Goal: Information Seeking & Learning: Learn about a topic

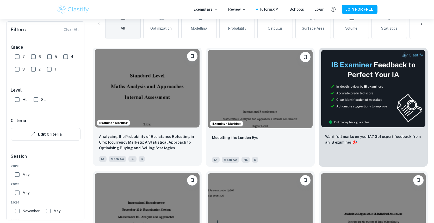
scroll to position [144, 0]
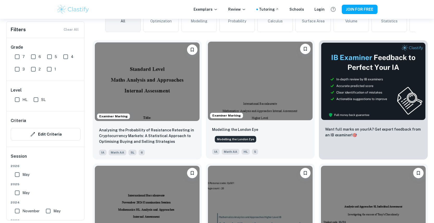
click at [237, 131] on p "Modelling the London Eye" at bounding box center [235, 130] width 46 height 6
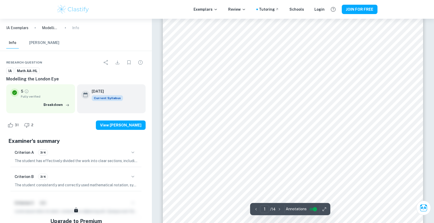
scroll to position [109, 0]
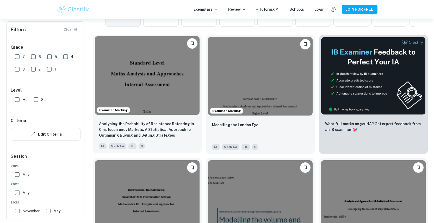
scroll to position [150, 0]
click at [36, 100] on input "SL" at bounding box center [36, 99] width 10 height 10
checkbox input "true"
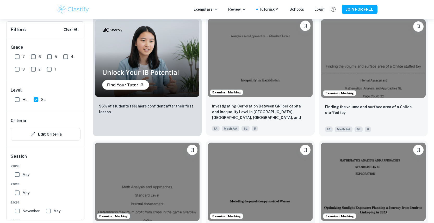
scroll to position [455, 0]
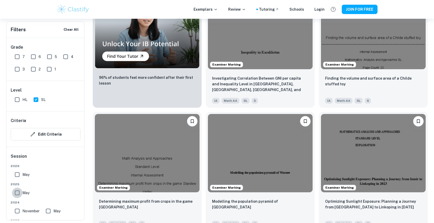
click at [17, 194] on input "May" at bounding box center [17, 193] width 10 height 10
checkbox input "true"
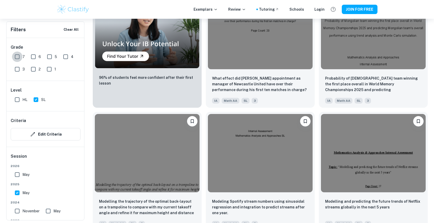
click at [17, 56] on input "7" at bounding box center [17, 57] width 10 height 10
checkbox input "true"
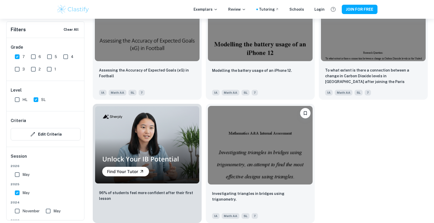
scroll to position [339, 0]
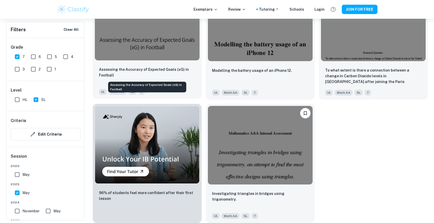
click at [107, 70] on p "Assessing the Accuracy of Expected Goals (xG) in Football" at bounding box center [147, 72] width 96 height 11
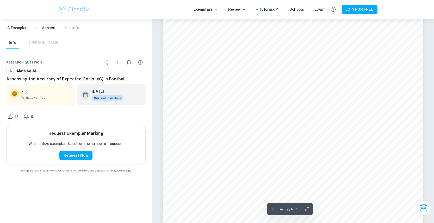
scroll to position [1120, 0]
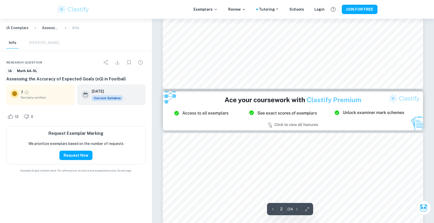
type input "3"
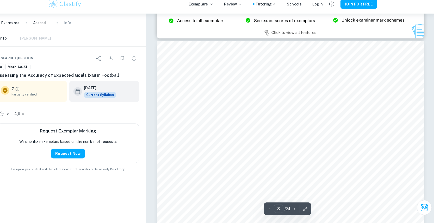
scroll to position [749, 0]
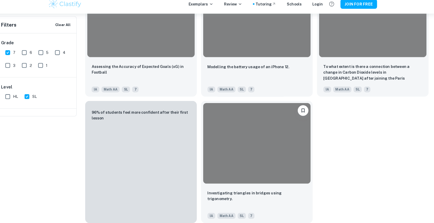
scroll to position [339, 0]
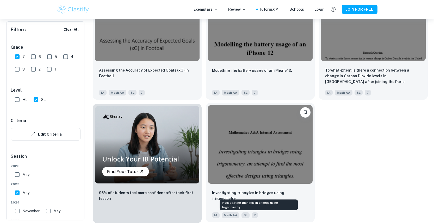
click at [243, 192] on p "Investigating triangles in bridges using trigonometry." at bounding box center [260, 195] width 96 height 11
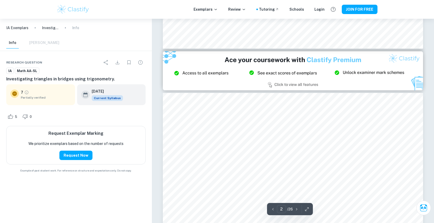
type input "3"
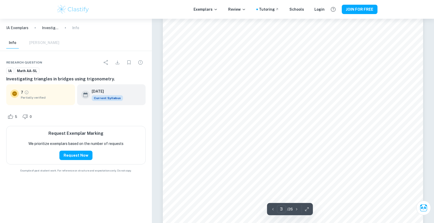
scroll to position [766, 0]
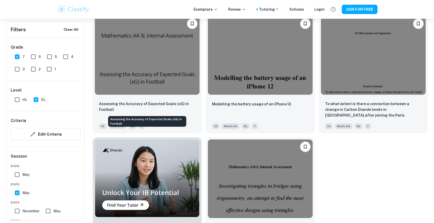
scroll to position [304, 0]
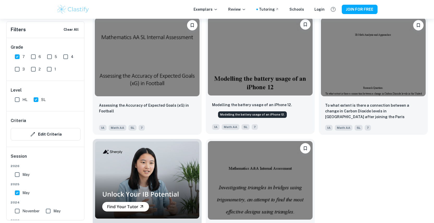
click at [223, 106] on p "Modelling the battery usage of an iPhone 12." at bounding box center [252, 105] width 80 height 6
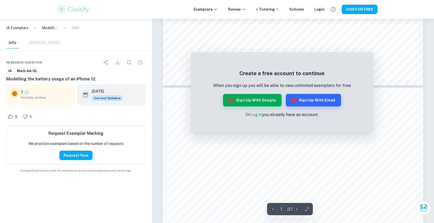
scroll to position [279, 0]
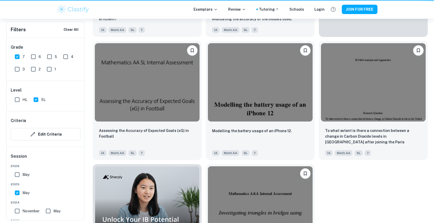
scroll to position [304, 0]
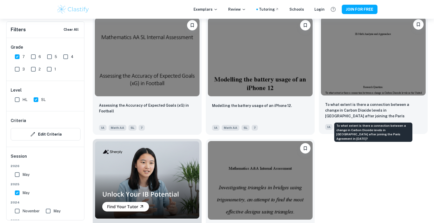
click at [346, 109] on p "To what extent is there a connection between a change in Carbon Dioxide levels …" at bounding box center [373, 111] width 96 height 18
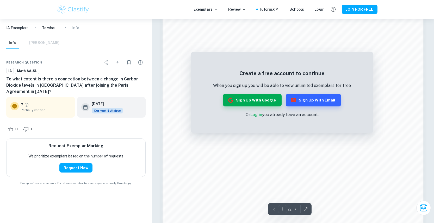
scroll to position [377, 0]
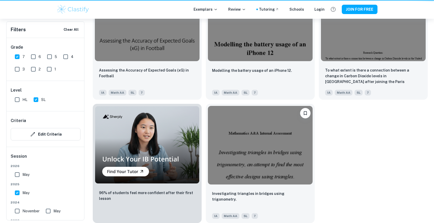
scroll to position [304, 0]
